Goal: Information Seeking & Learning: Learn about a topic

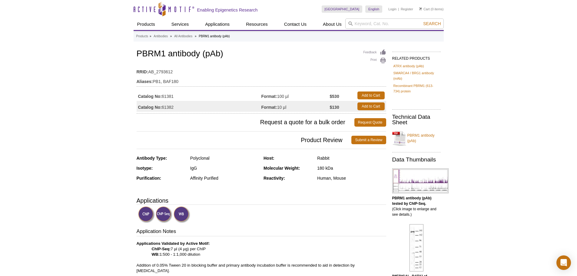
drag, startPoint x: 91, startPoint y: 0, endPoint x: 55, endPoint y: 73, distance: 81.1
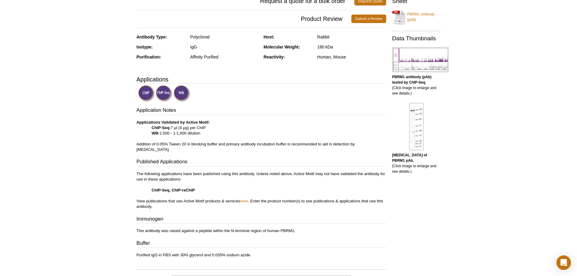
scroll to position [182, 0]
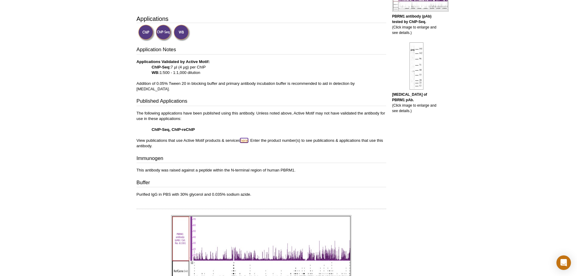
click at [245, 138] on link "here" at bounding box center [244, 140] width 8 height 5
click at [244, 138] on link "here" at bounding box center [244, 140] width 8 height 5
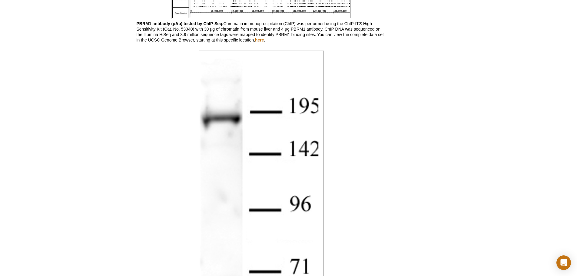
scroll to position [303, 0]
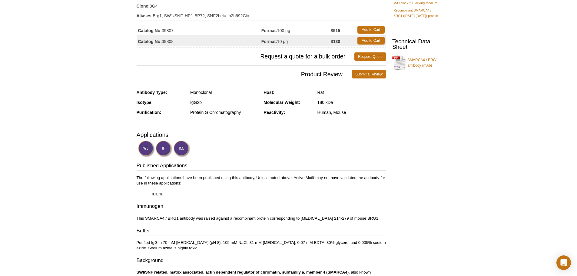
scroll to position [91, 0]
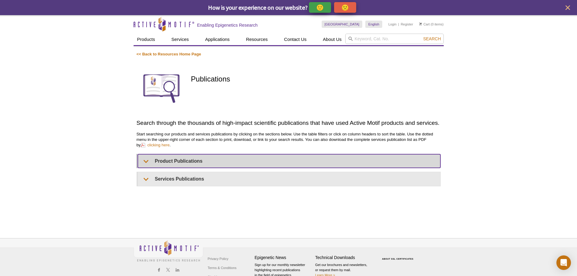
click at [173, 160] on summary "Product Publications" at bounding box center [289, 161] width 302 height 14
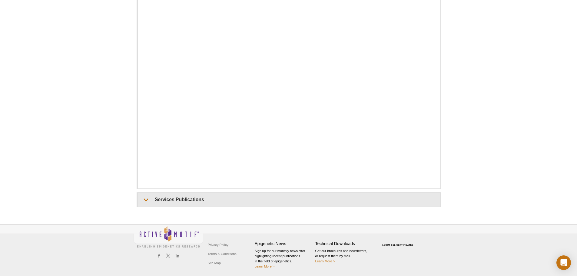
scroll to position [220, 0]
